Goal: Task Accomplishment & Management: Manage account settings

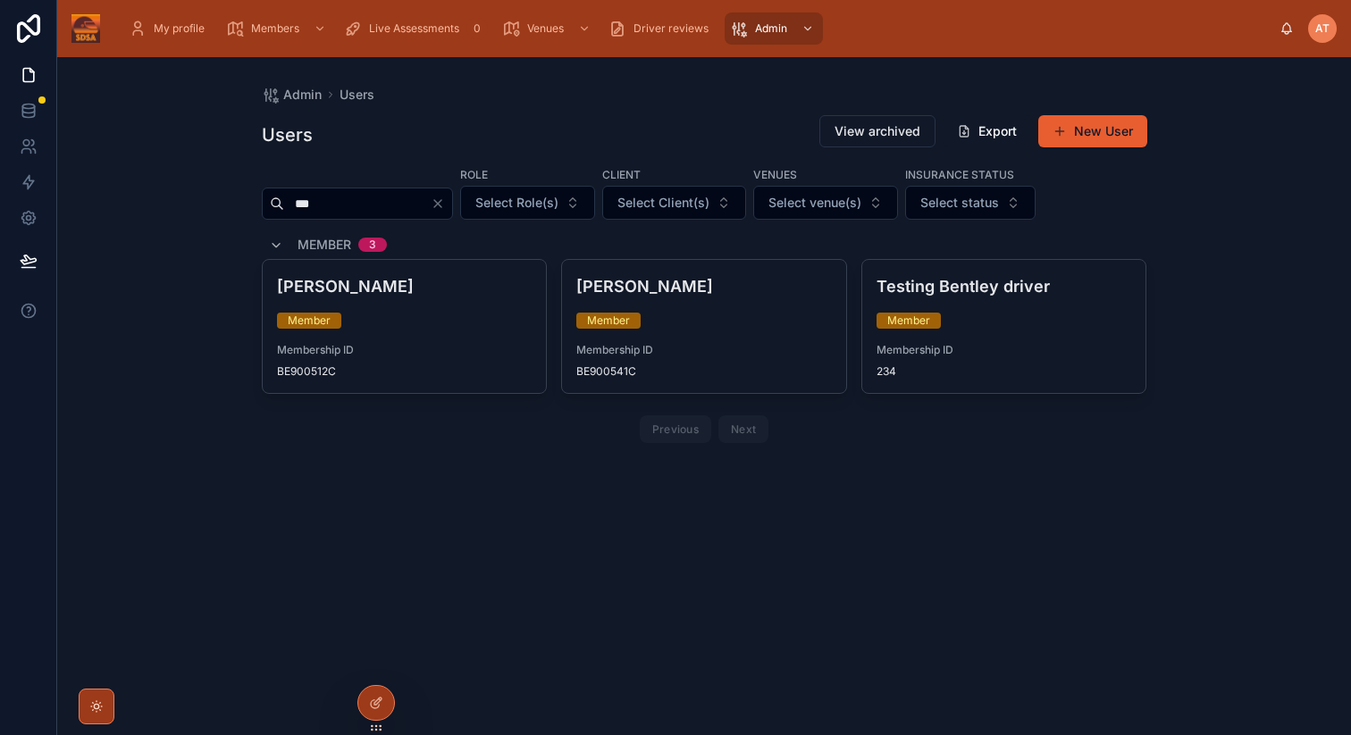
click at [1280, 208] on div "Admin Users Users View archived Export New User *** Role Select Role(s) Client …" at bounding box center [704, 396] width 1294 height 678
click at [141, 34] on icon "scrollable content" at bounding box center [138, 29] width 18 height 18
